Goal: Task Accomplishment & Management: Manage account settings

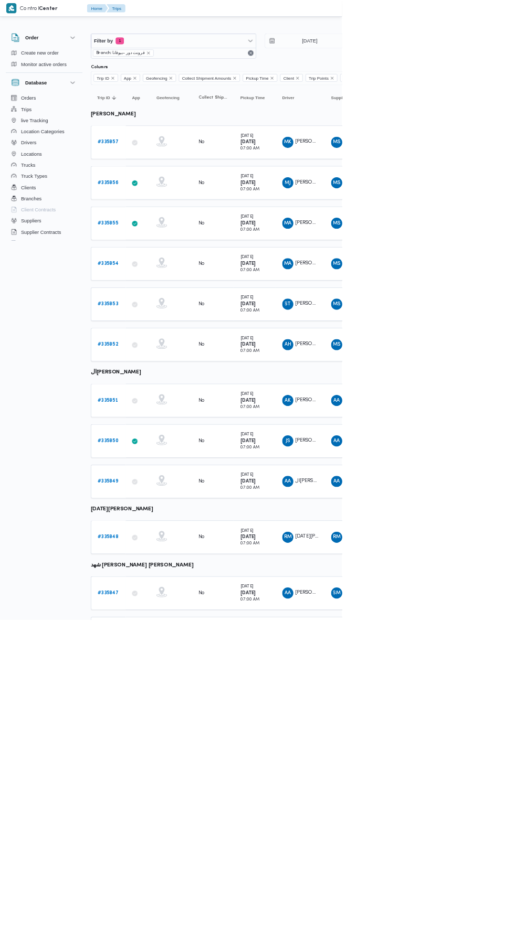
click at [513, 40] on div at bounding box center [451, 42] width 630 height 17
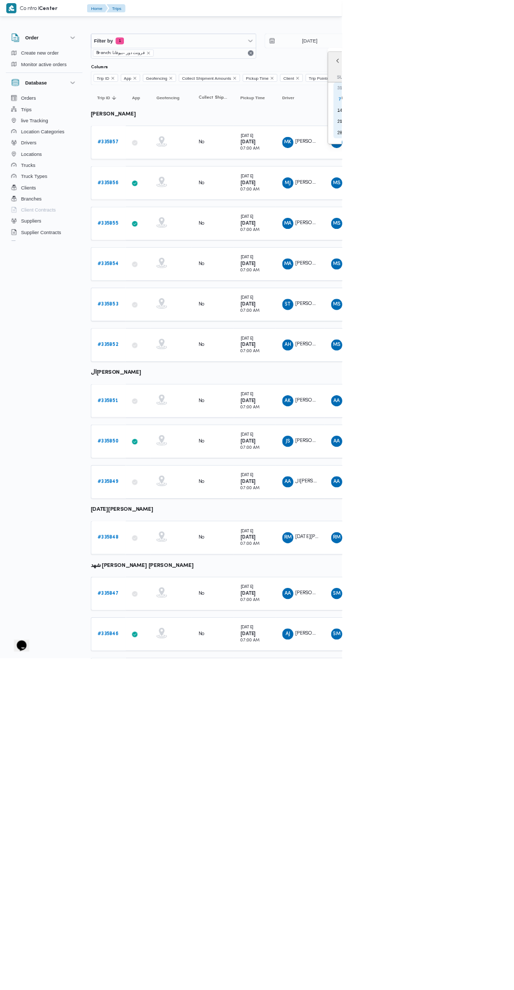
click at [513, 164] on div "14" at bounding box center [510, 165] width 17 height 17
type input "[DATE]"
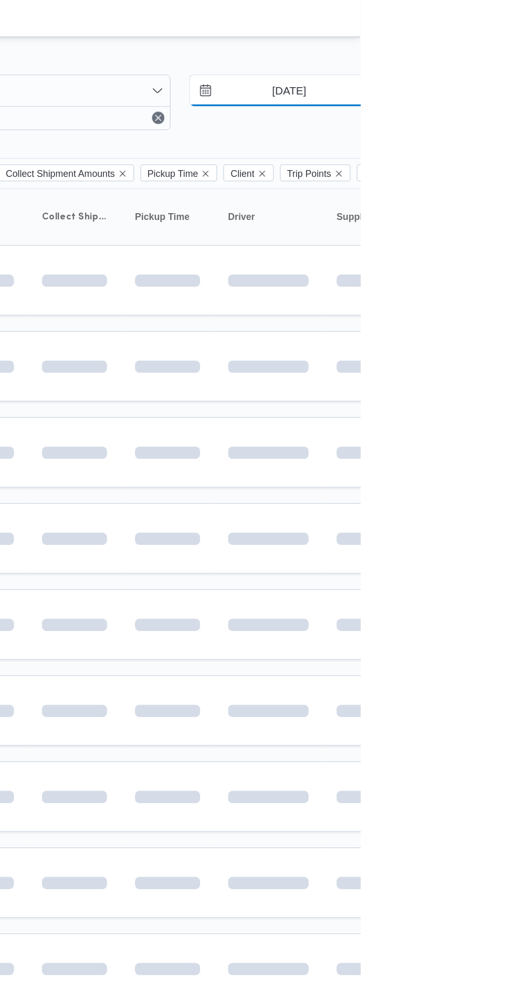
click at [465, 58] on input "6/9/2025" at bounding box center [457, 61] width 119 height 21
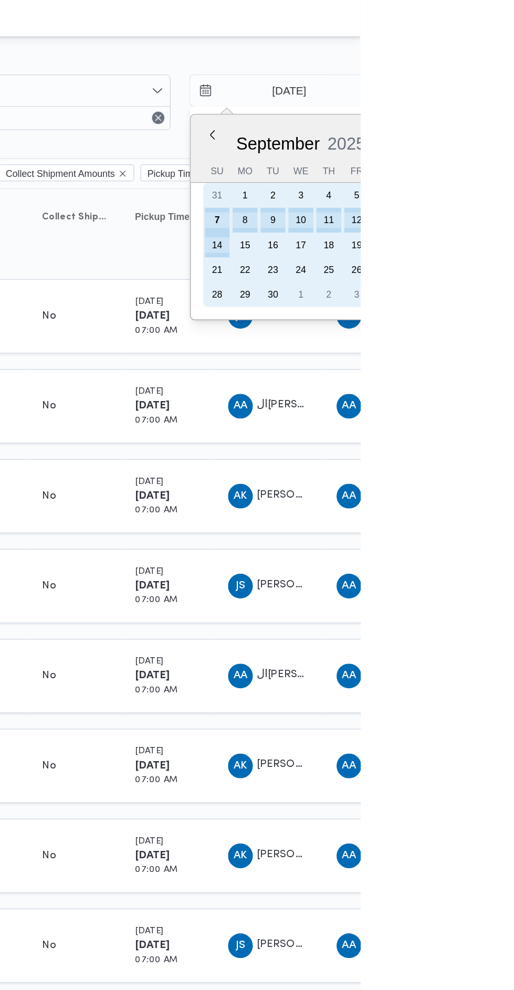
click at [415, 148] on div "7" at bounding box center [416, 149] width 17 height 17
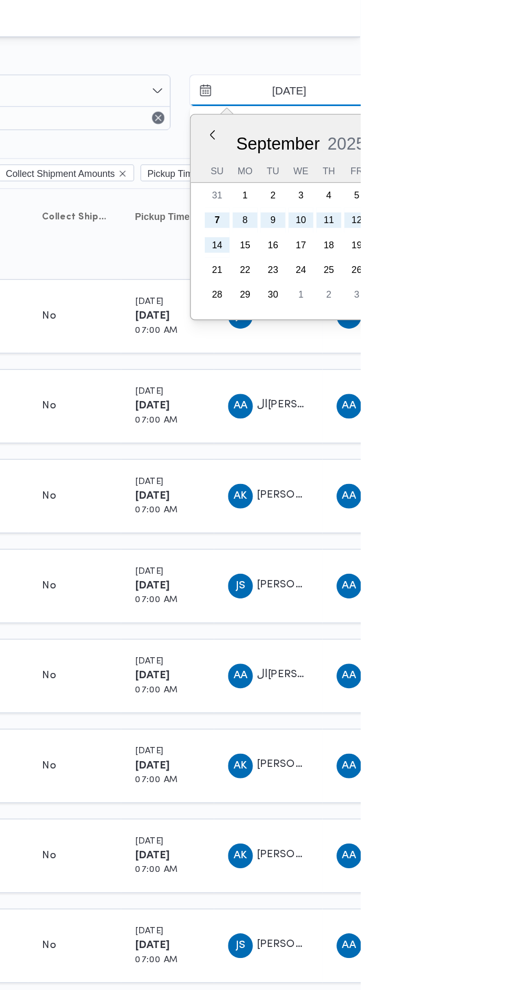
type input "[DATE]"
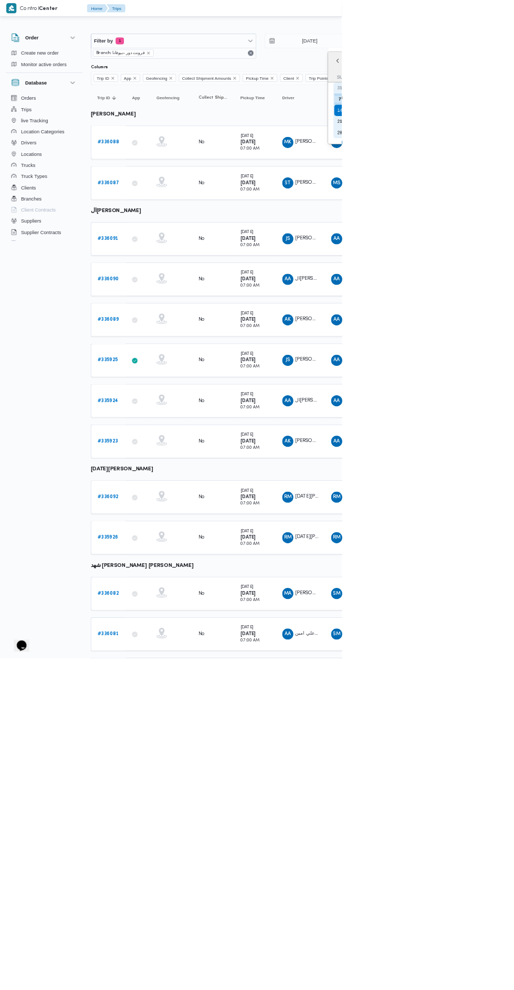
click at [513, 146] on div "7" at bounding box center [510, 149] width 17 height 17
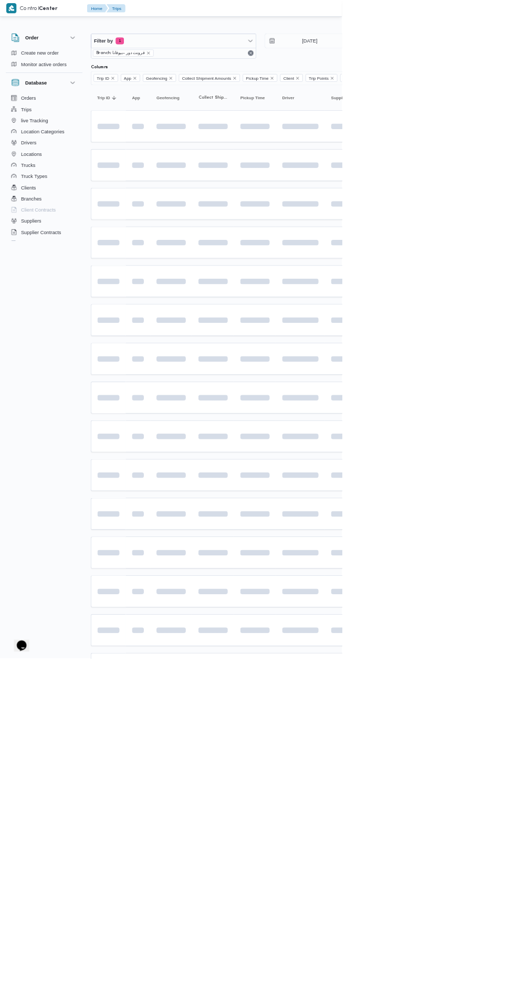
type input "[DATE]"
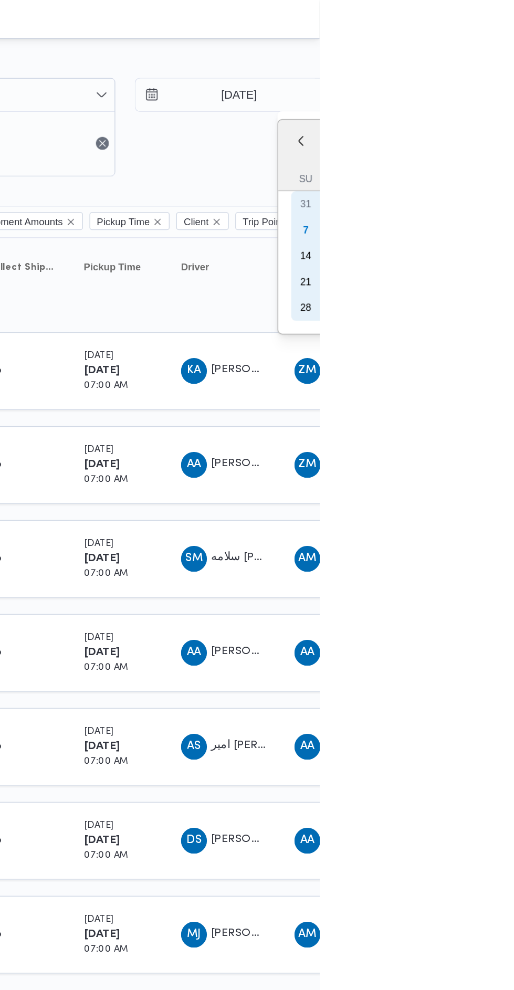
click at [503, 148] on div "7" at bounding box center [504, 149] width 17 height 17
type input "[DATE]"
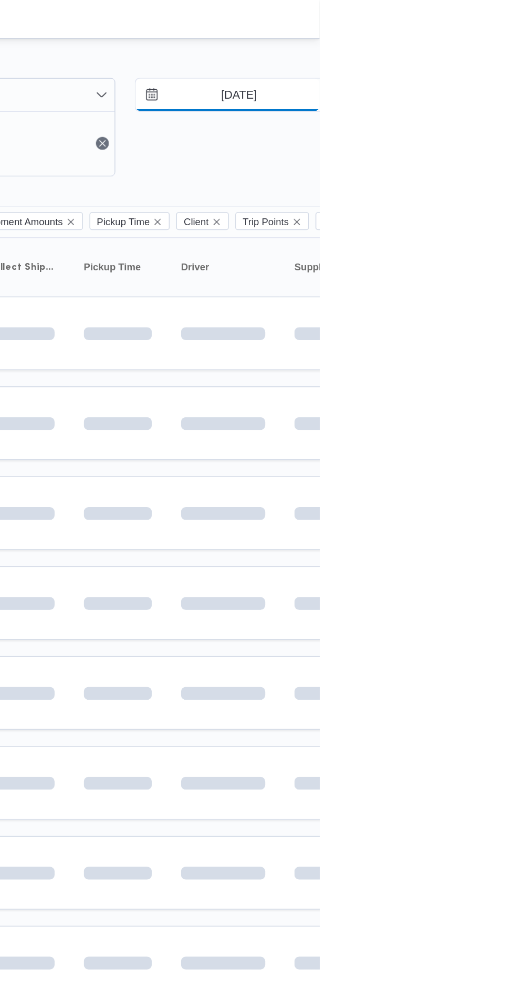
click at [455, 65] on input "6/9/2025" at bounding box center [454, 61] width 119 height 21
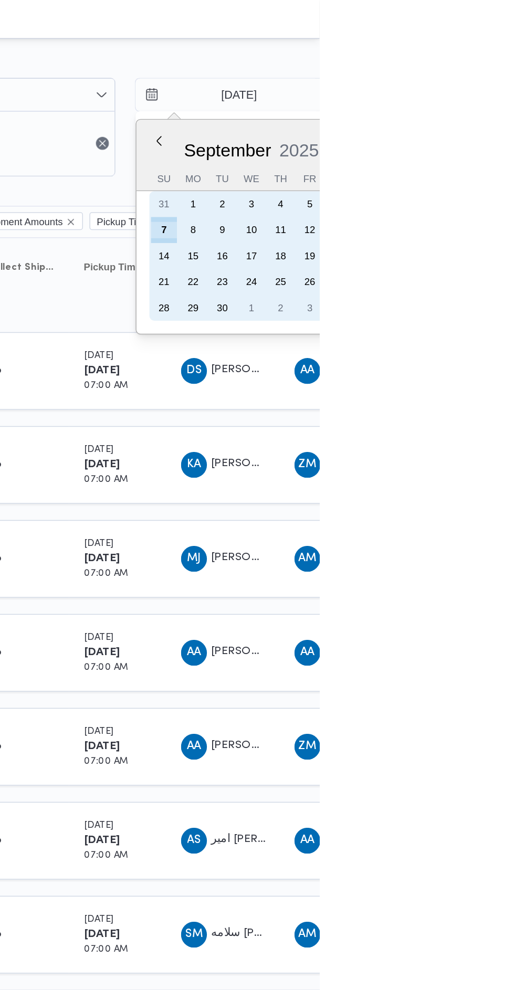
click at [411, 148] on div "7" at bounding box center [413, 149] width 17 height 17
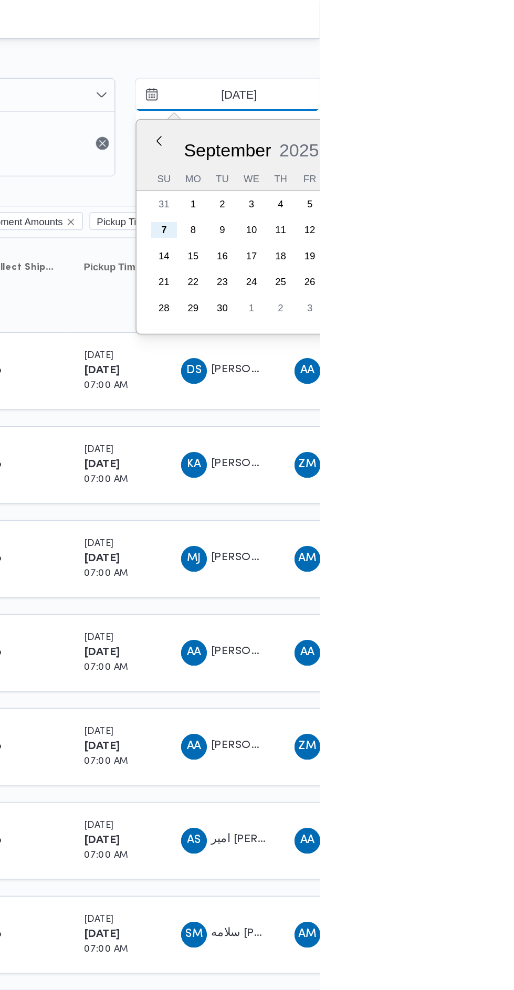
type input "[DATE]"
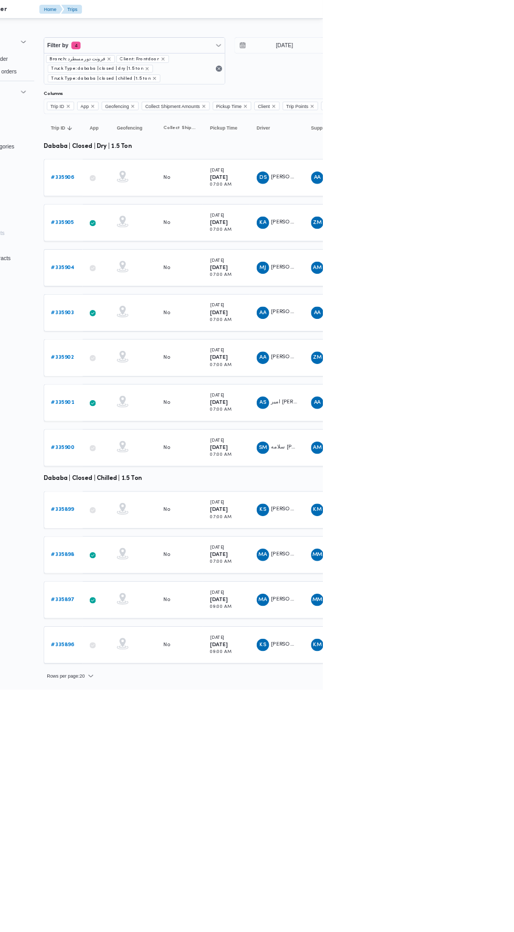
click at [167, 538] on link "# 335901" at bounding box center [161, 544] width 31 height 13
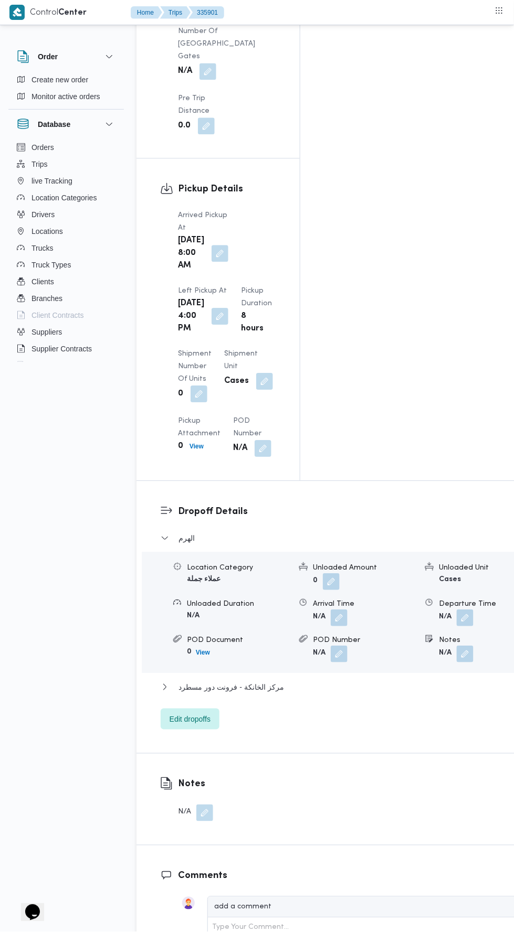
scroll to position [1208, 0]
click at [359, 681] on button "مركز الخانكة - فرونت دور مسطرد" at bounding box center [343, 687] width 364 height 13
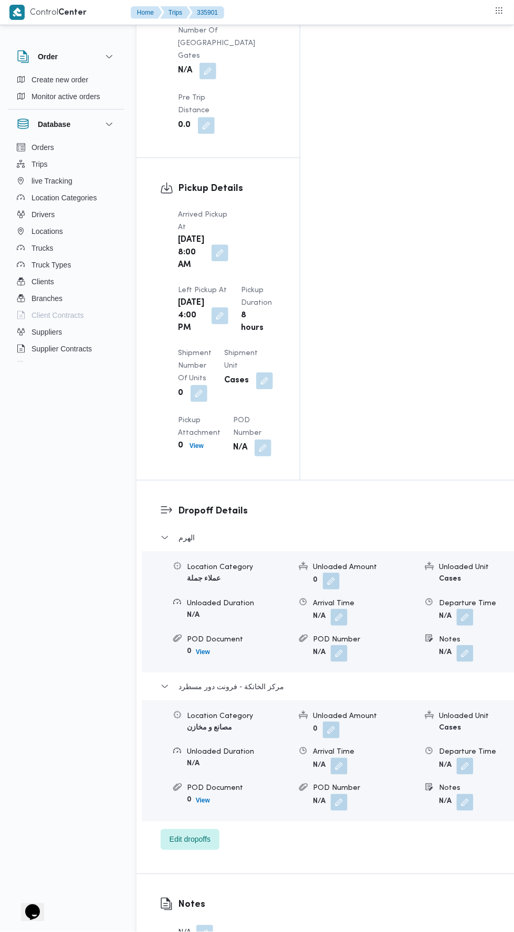
click at [456, 758] on button "button" at bounding box center [464, 766] width 17 height 17
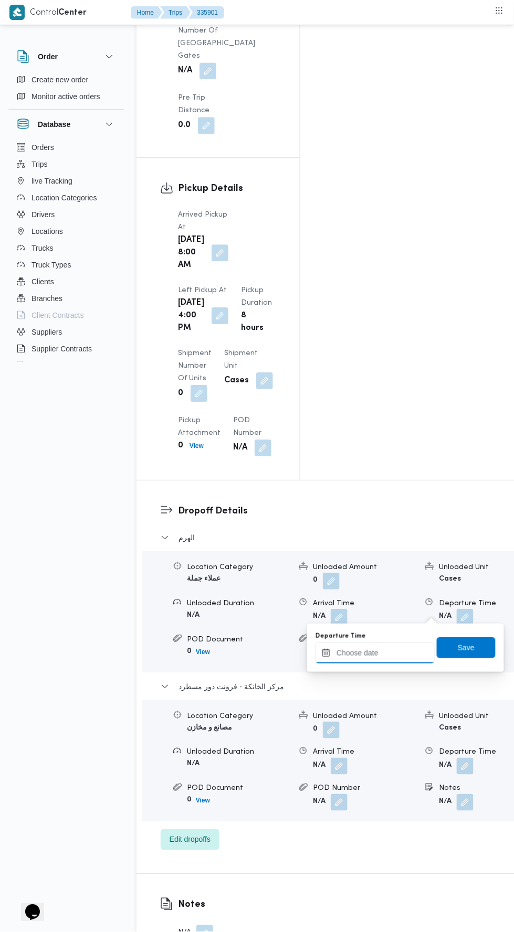
click at [399, 655] on input "Departure Time" at bounding box center [374, 653] width 119 height 21
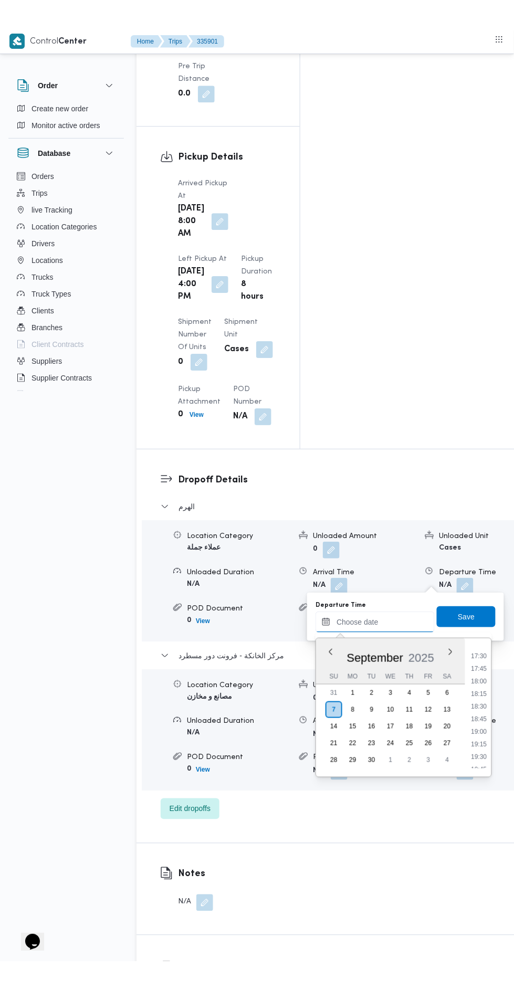
scroll to position [871, 0]
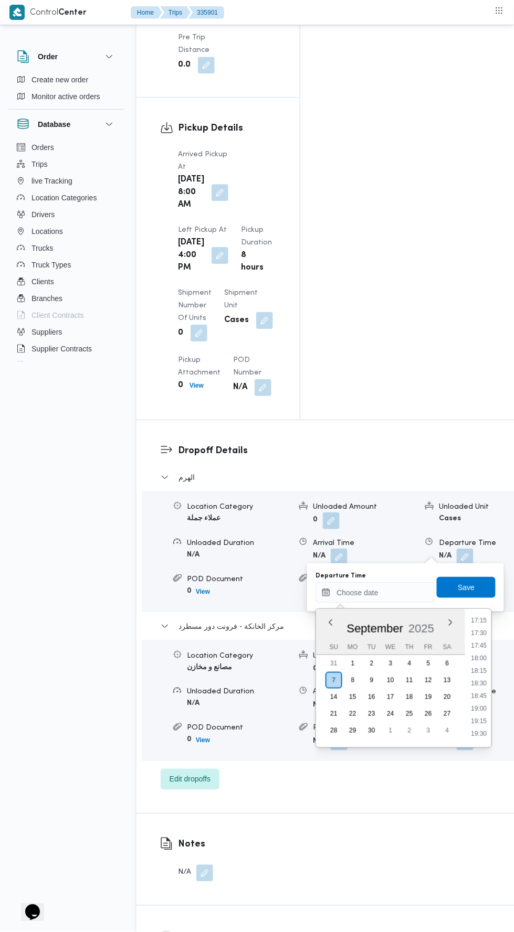
click at [480, 657] on li "18:00" at bounding box center [479, 658] width 24 height 10
type input "07/09/2025 18:00"
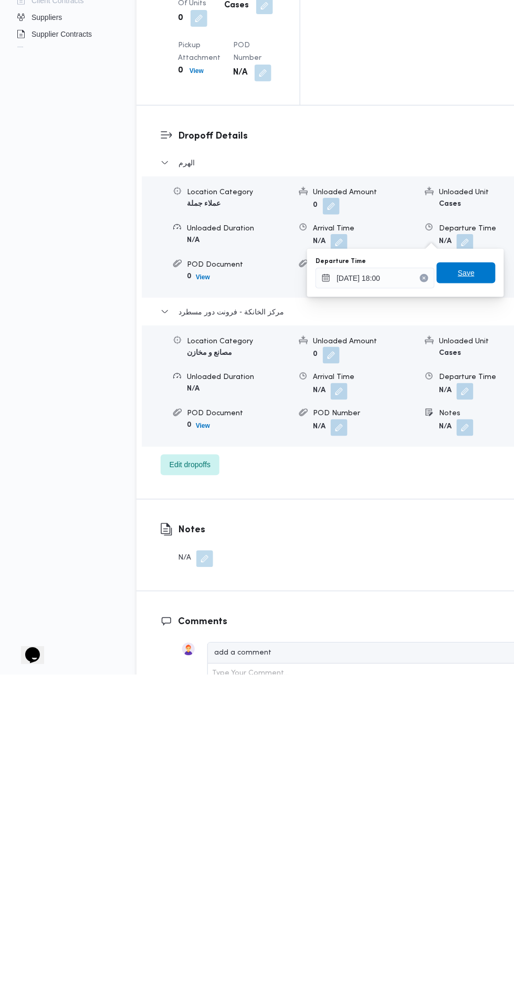
click at [477, 583] on span "Save" at bounding box center [466, 587] width 59 height 21
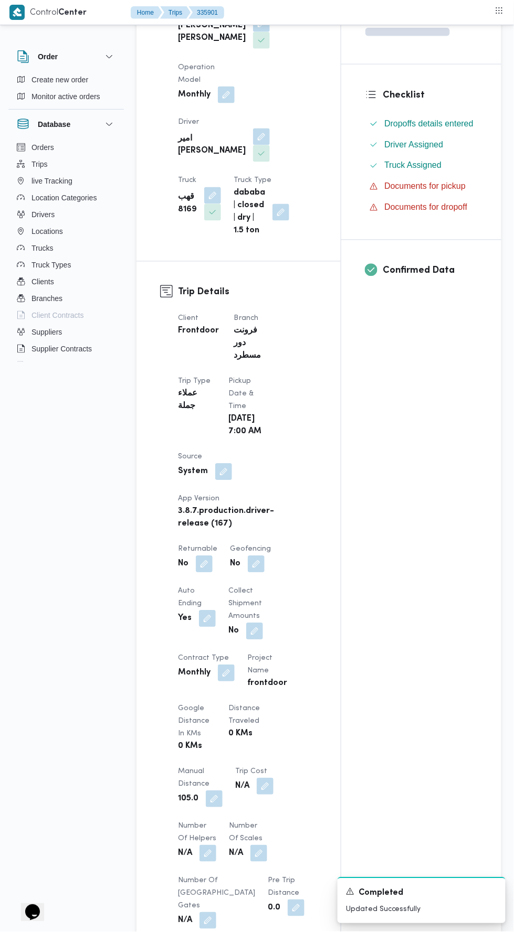
scroll to position [0, 0]
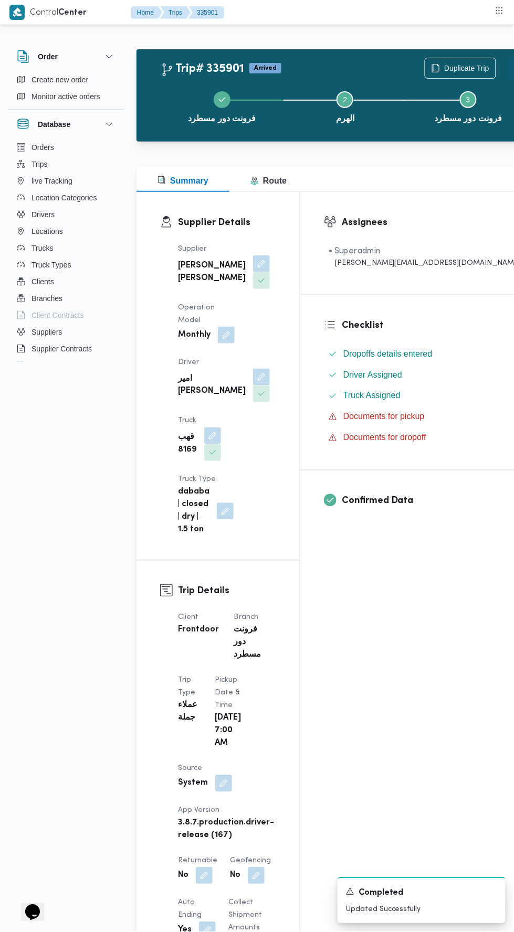
click at [508, 77] on button "Actions" at bounding box center [518, 68] width 21 height 21
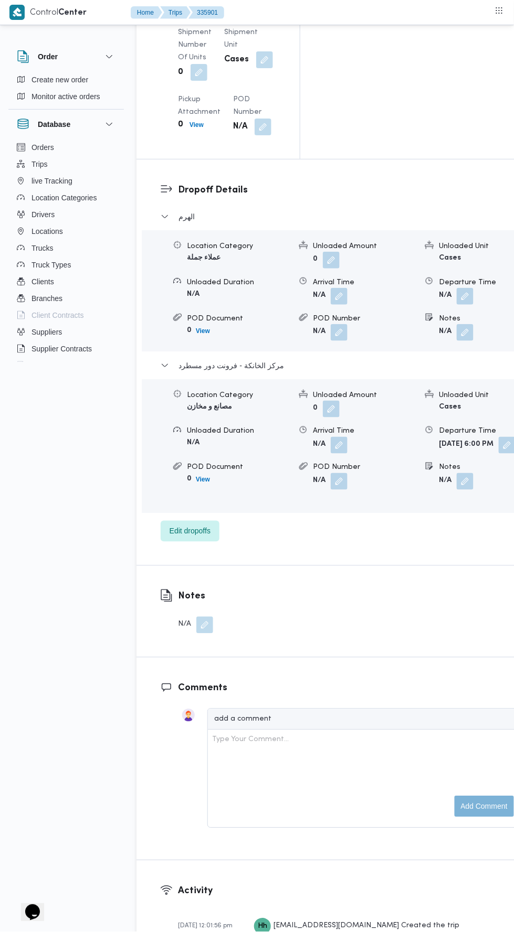
scroll to position [1532, 0]
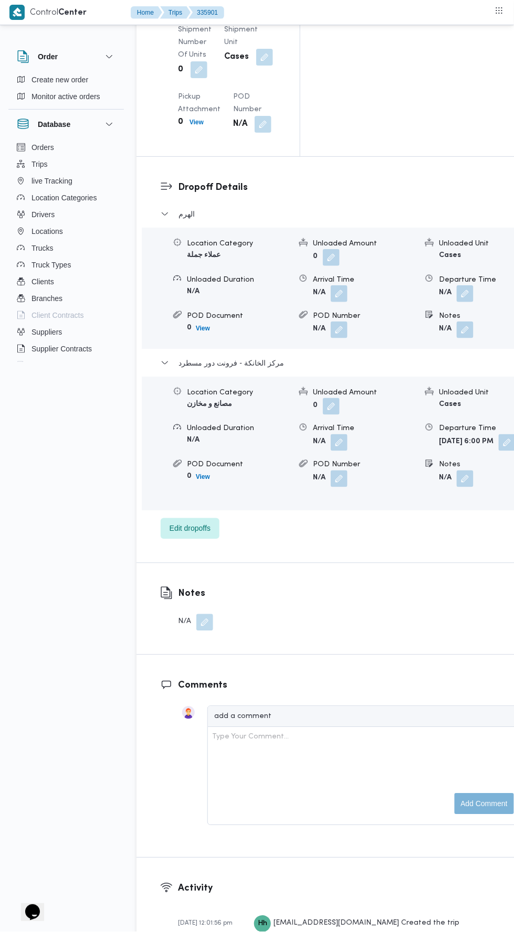
click at [498, 434] on button "button" at bounding box center [506, 442] width 17 height 17
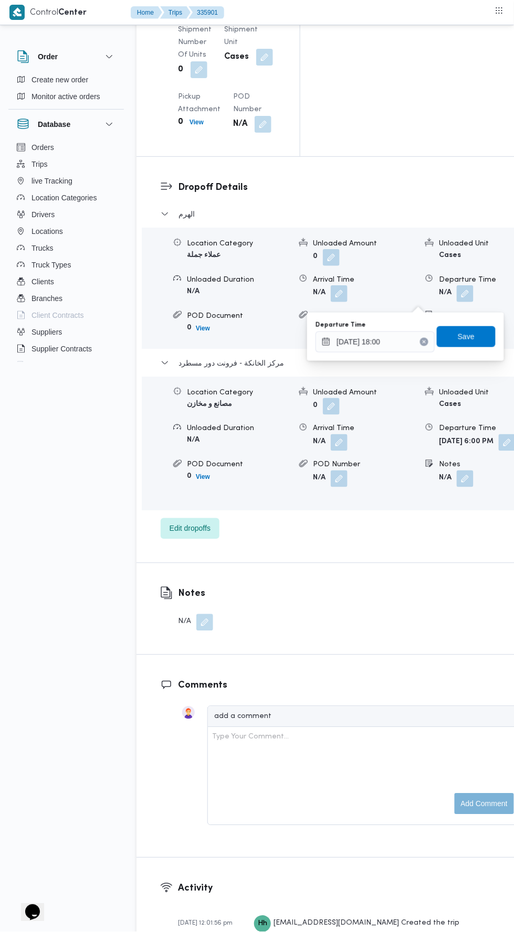
click at [396, 359] on div "You are in a dialog. To close this dialog, hit escape. Departure Time 07/09/202…" at bounding box center [405, 337] width 197 height 48
click at [388, 342] on input "07/09/2025 18:00" at bounding box center [374, 342] width 119 height 21
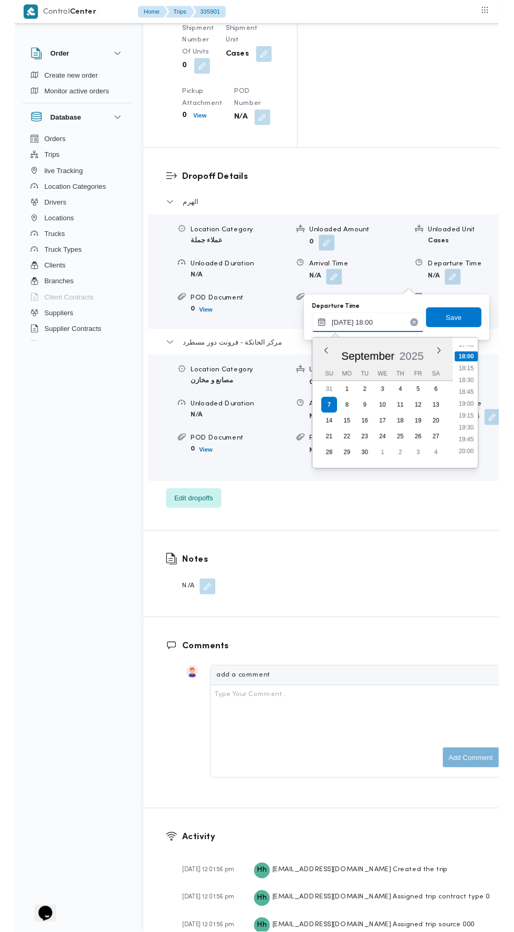
scroll to position [907, 0]
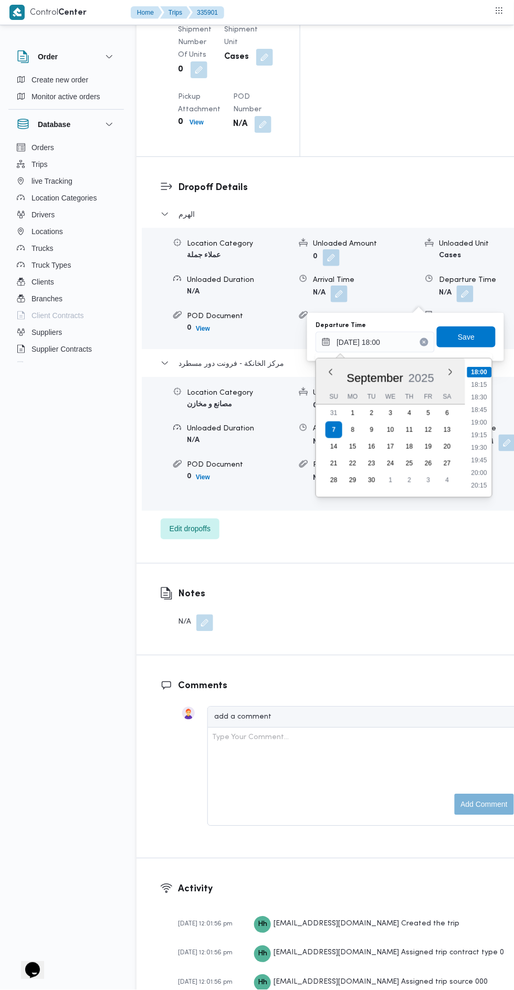
click at [485, 470] on li "20:00" at bounding box center [480, 473] width 24 height 10
type input "07/09/2025 20:00"
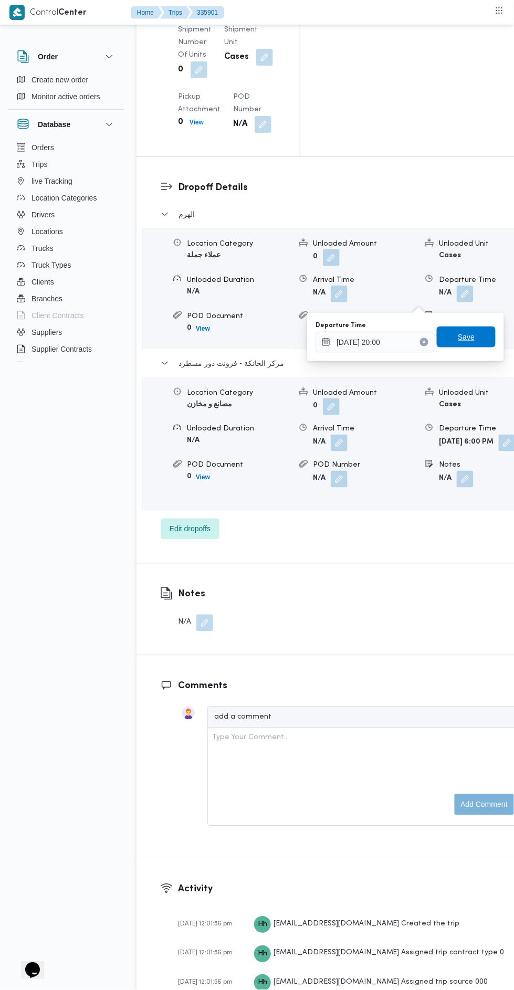
click at [480, 341] on span "Save" at bounding box center [466, 336] width 59 height 21
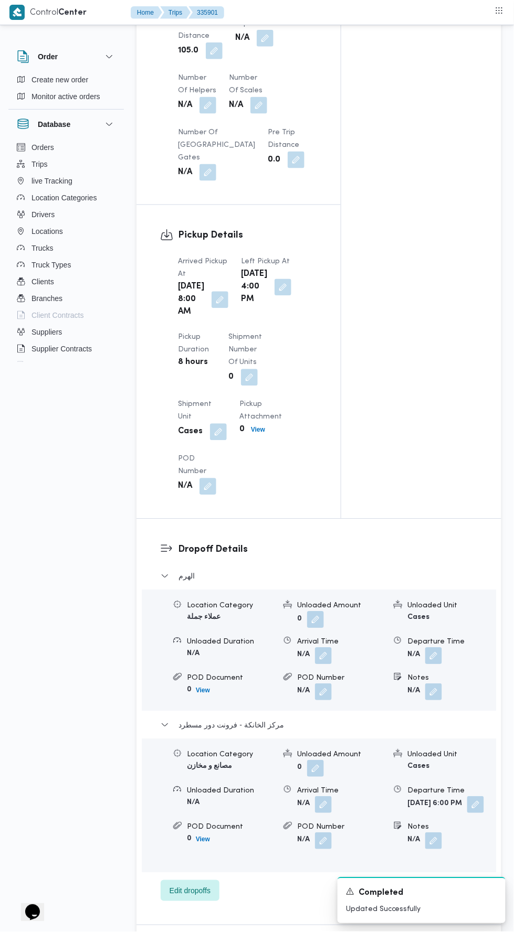
scroll to position [0, 0]
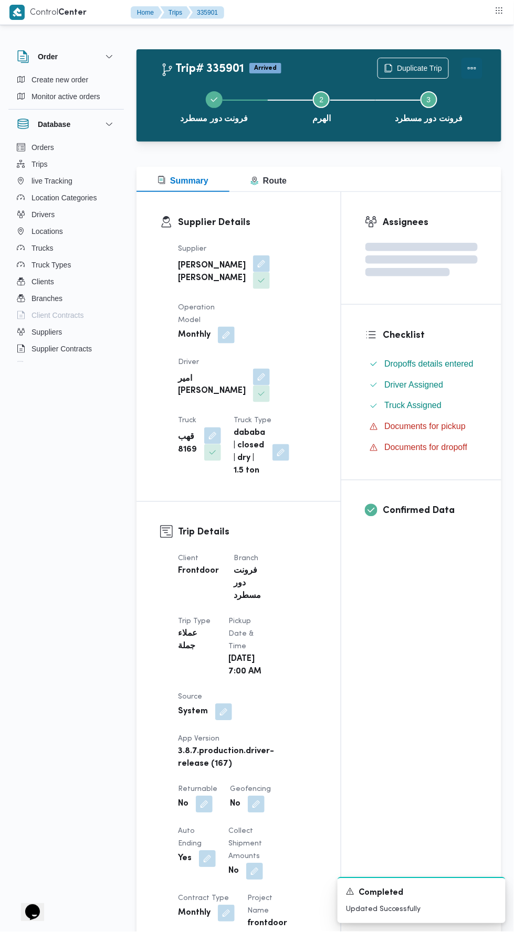
click at [478, 72] on button "Actions" at bounding box center [471, 68] width 21 height 21
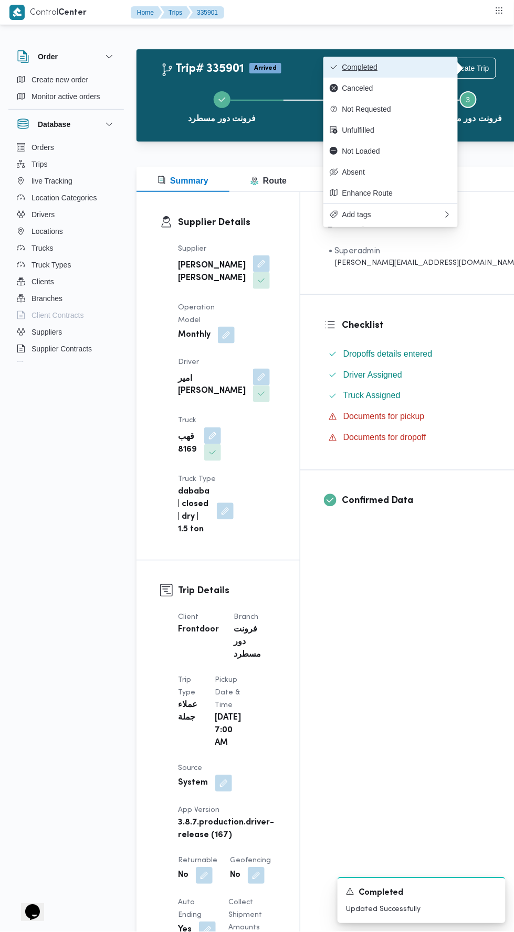
click at [443, 69] on span "Completed" at bounding box center [396, 67] width 109 height 8
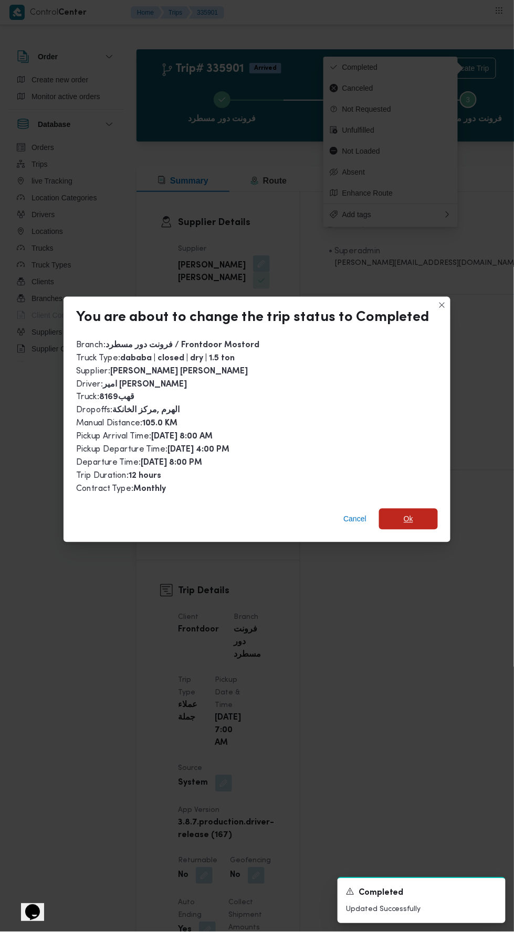
click at [416, 518] on span "Ok" at bounding box center [408, 519] width 59 height 21
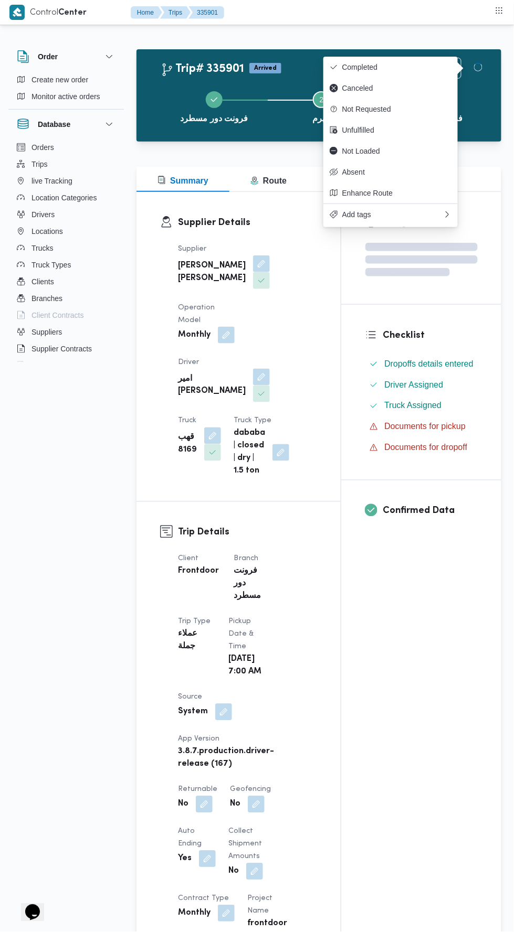
click at [411, 712] on div "Assignees Checklist Dropoffs details entered Driver Assigned Truck Assigned Doc…" at bounding box center [421, 850] width 160 height 1316
